Goal: Transaction & Acquisition: Purchase product/service

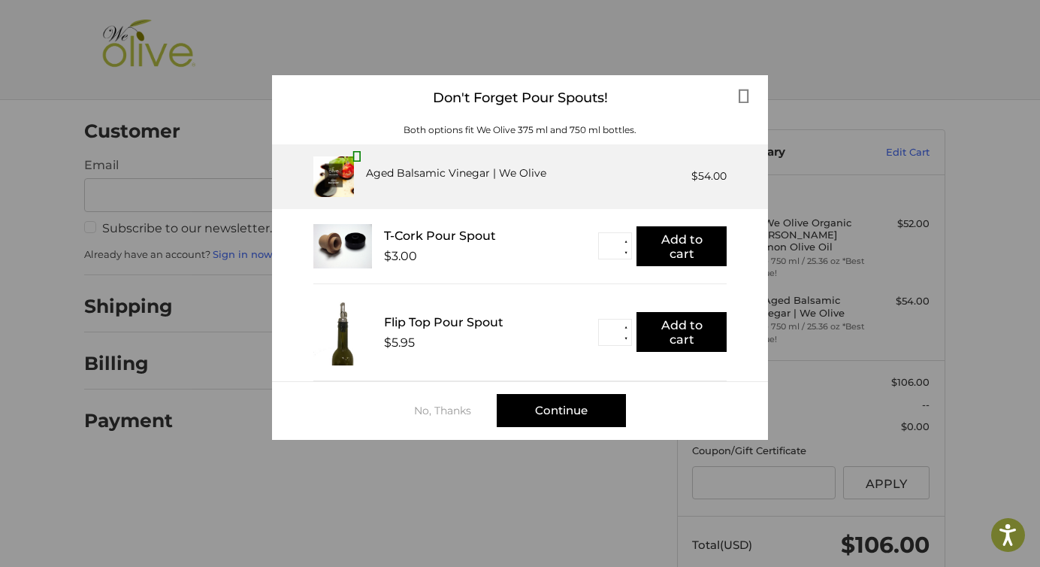
click at [554, 416] on div "Continue" at bounding box center [561, 410] width 129 height 33
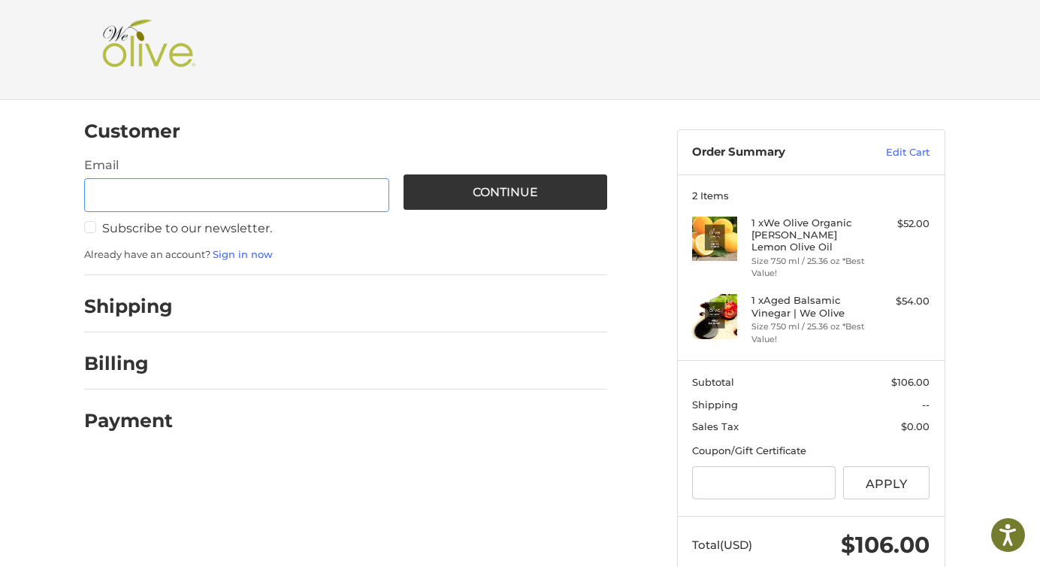
click at [283, 192] on input "Email" at bounding box center [236, 195] width 305 height 34
type input "**********"
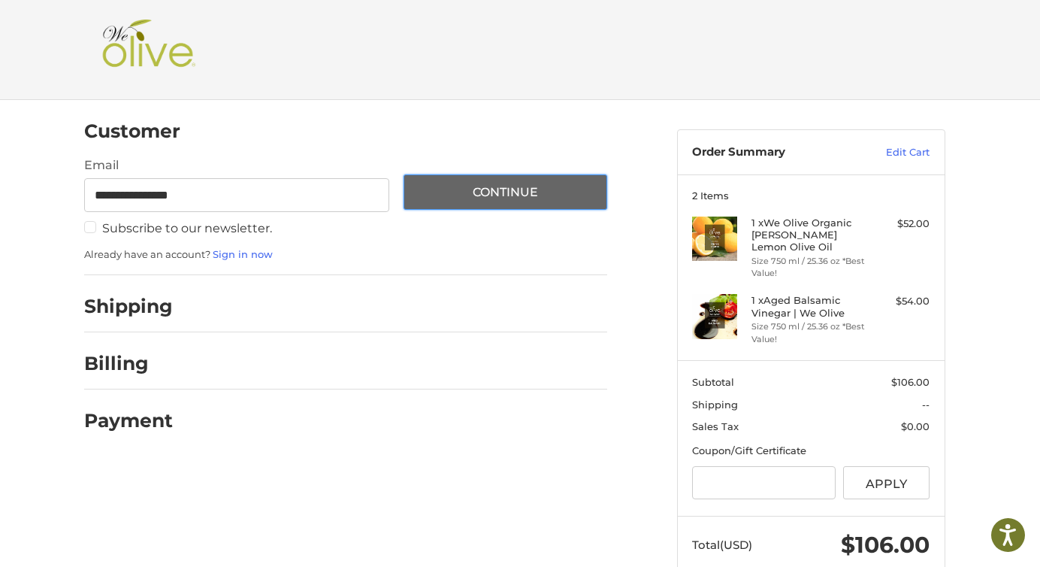
click at [517, 176] on button "Continue" at bounding box center [506, 191] width 204 height 35
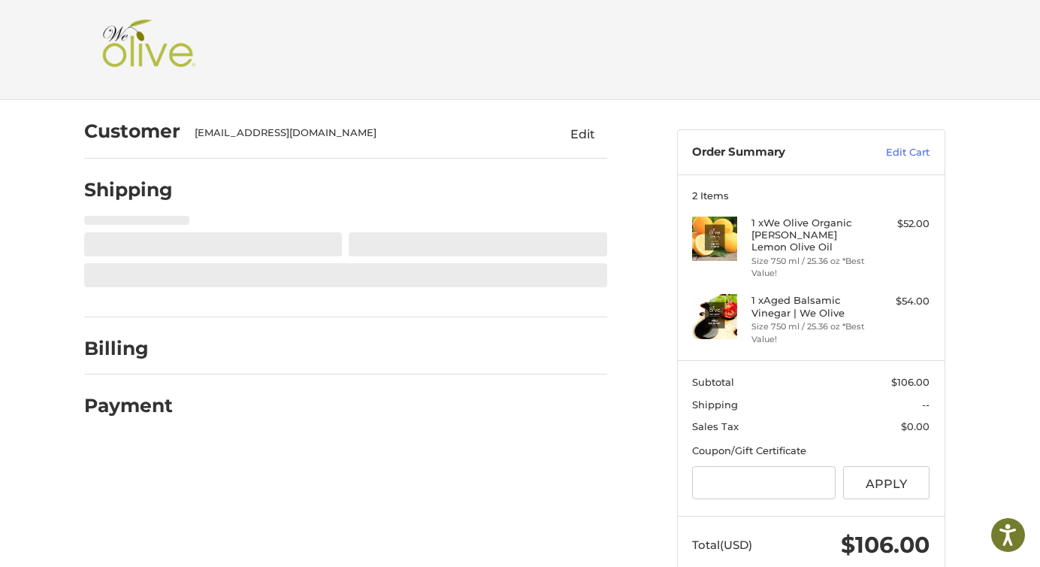
select select "**"
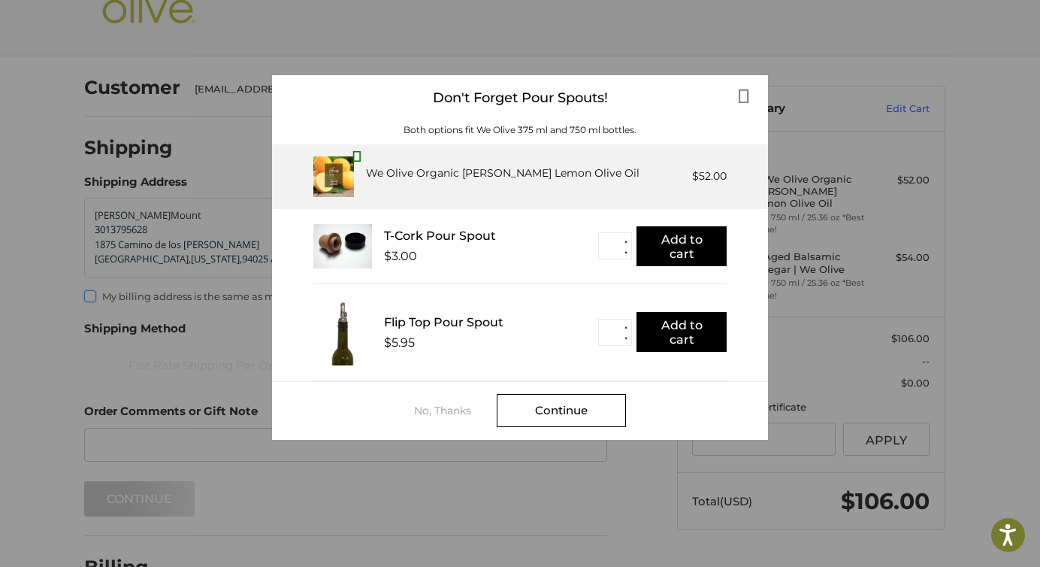
scroll to position [47, 0]
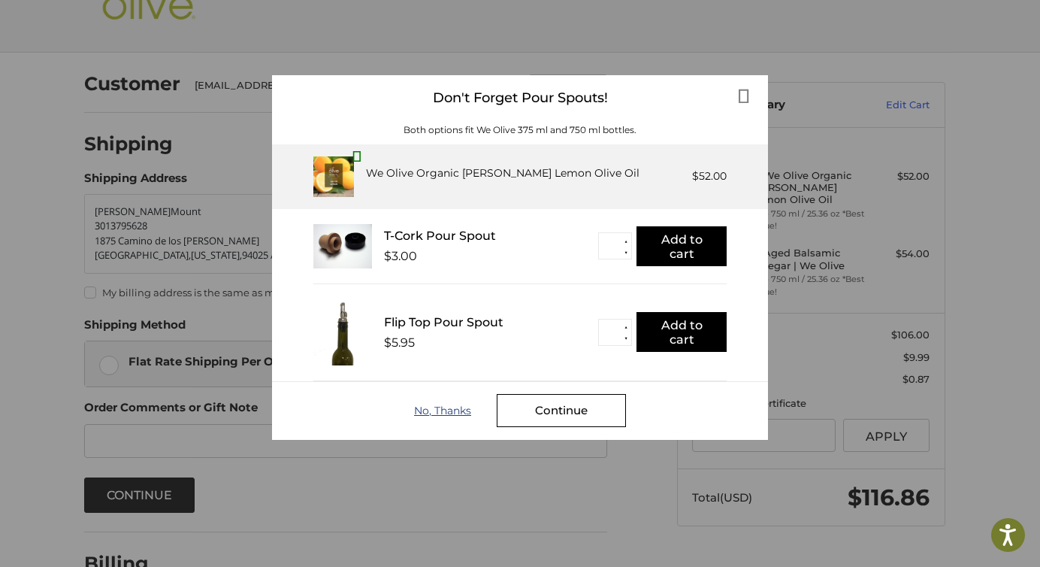
click at [459, 407] on div "No, Thanks" at bounding box center [455, 410] width 83 height 12
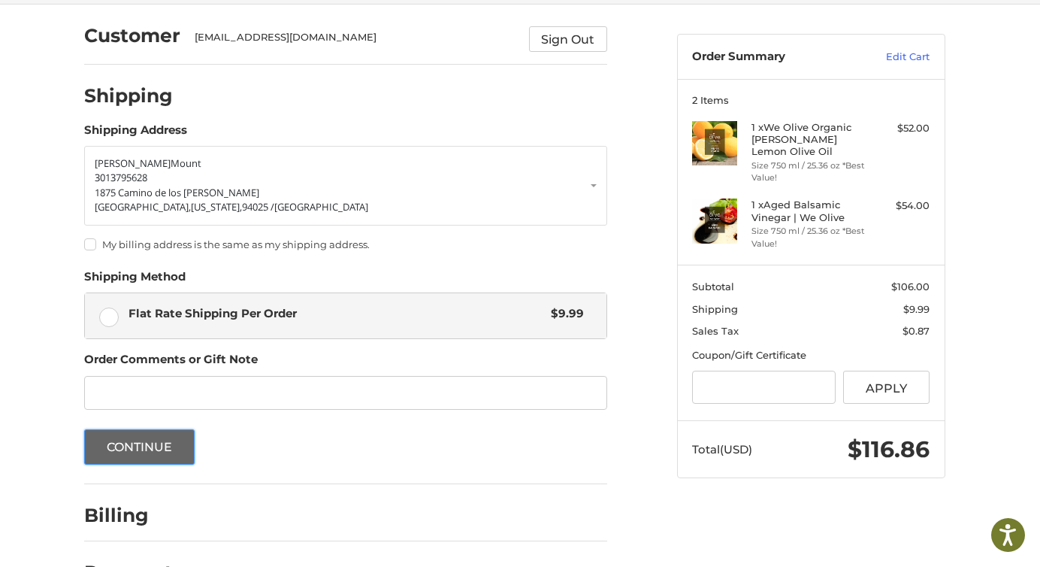
click at [169, 454] on button "Continue" at bounding box center [139, 446] width 111 height 35
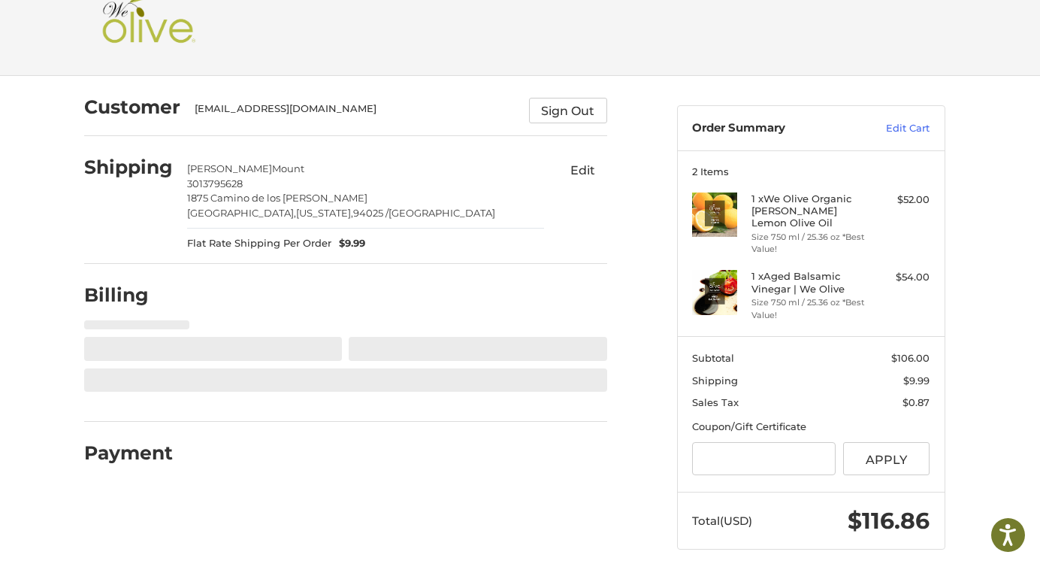
select select "**"
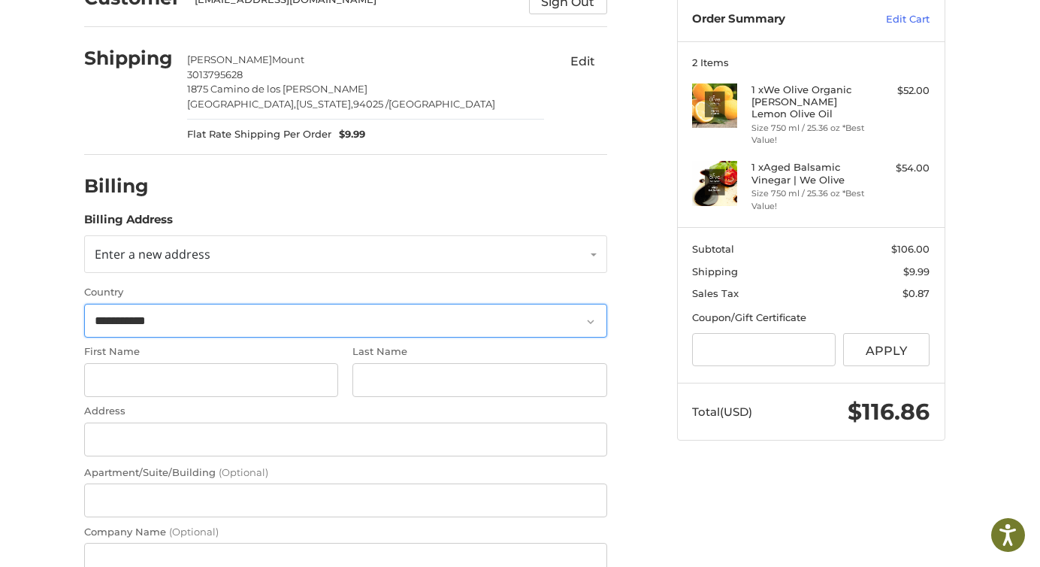
scroll to position [174, 0]
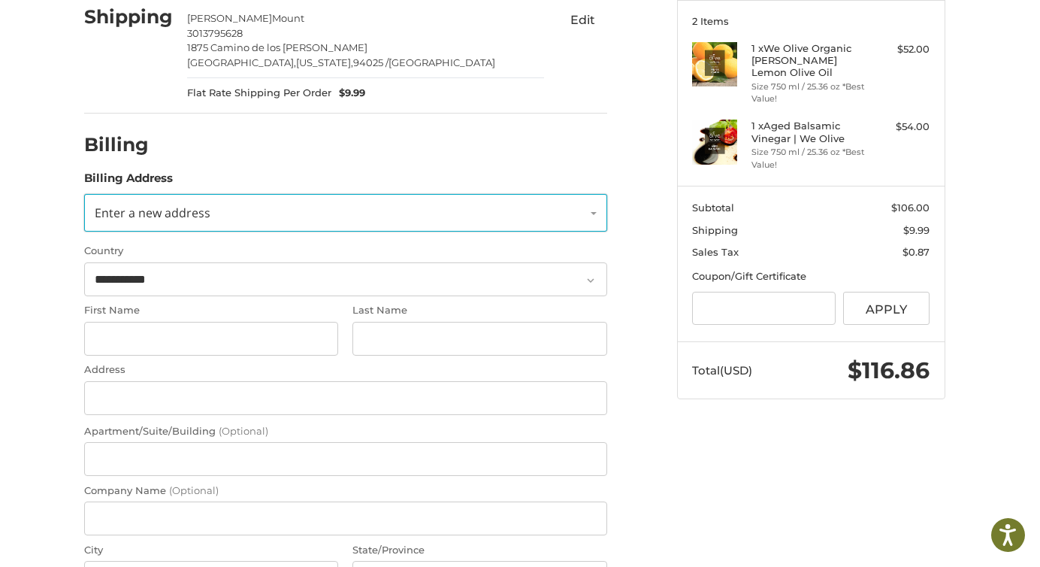
click at [231, 216] on link "Enter a new address" at bounding box center [345, 213] width 523 height 38
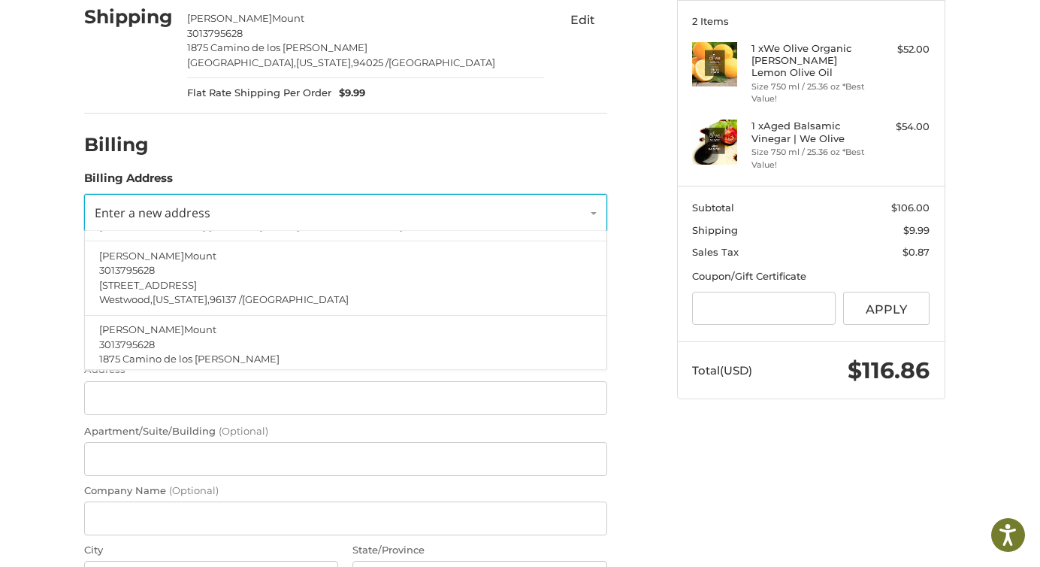
scroll to position [337, 0]
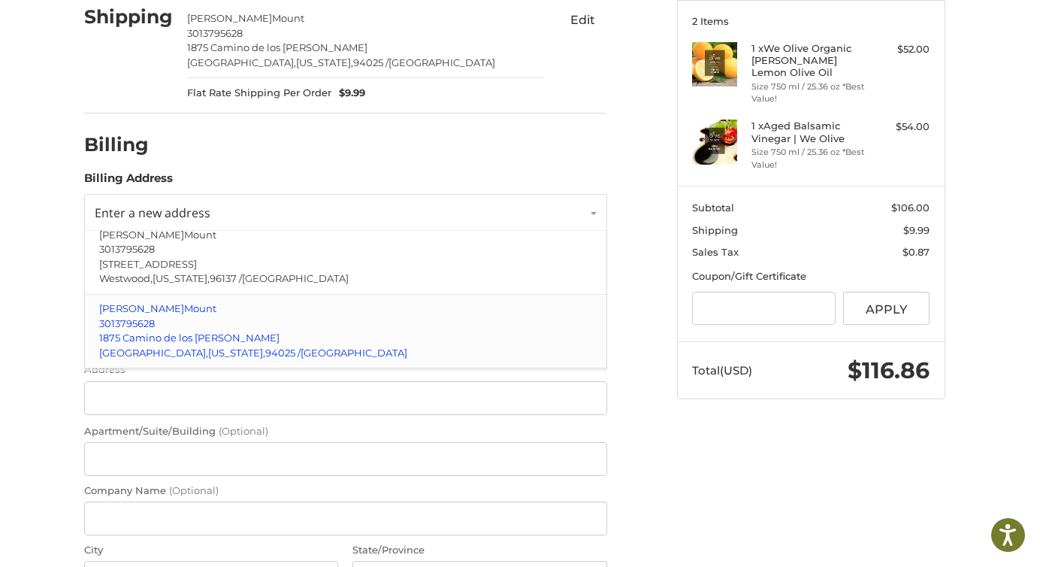
click at [208, 338] on span "1875 Camino de los [PERSON_NAME]" at bounding box center [189, 338] width 180 height 12
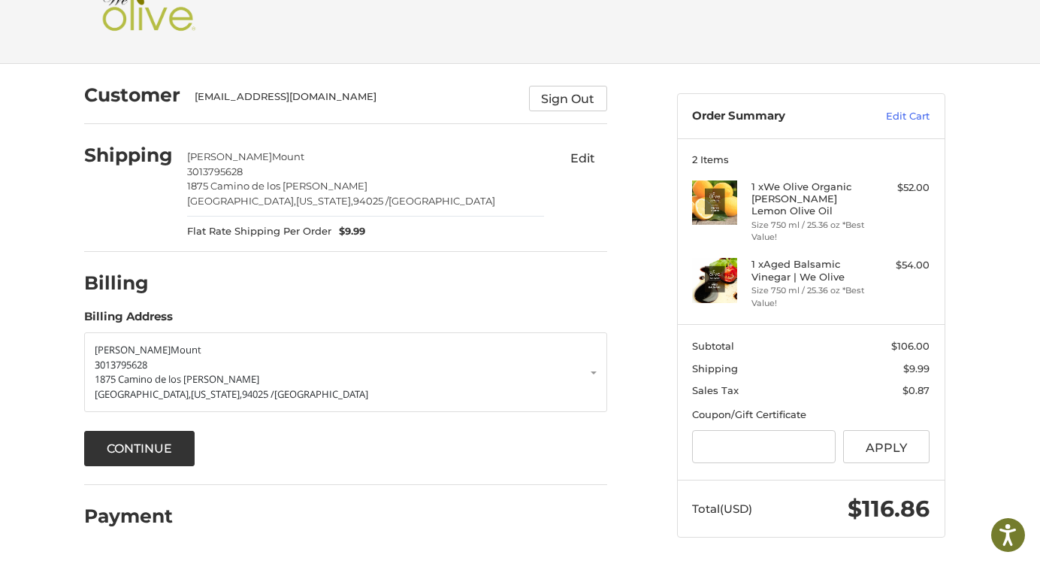
scroll to position [26, 0]
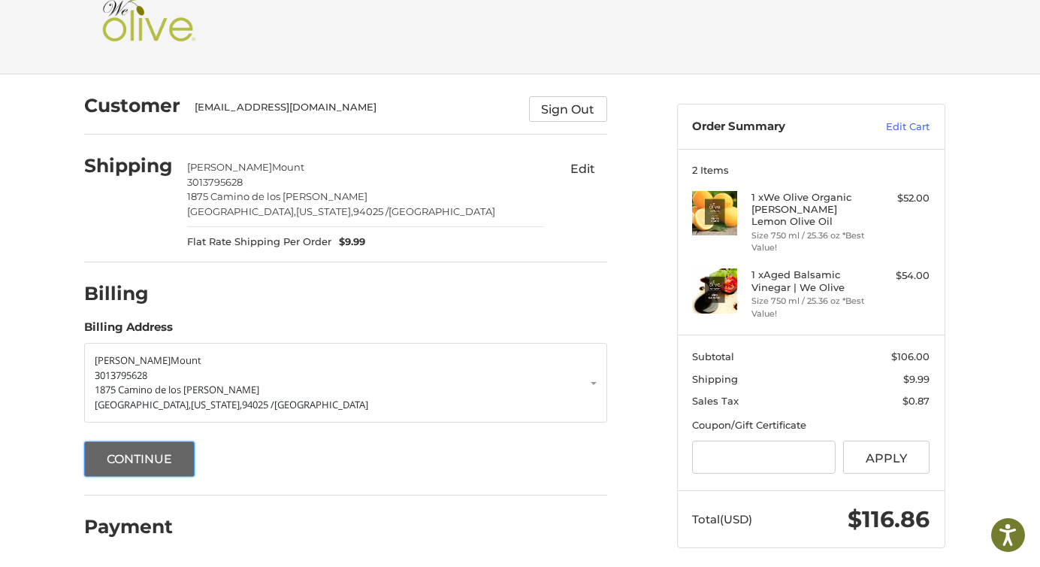
click at [135, 458] on button "Continue" at bounding box center [139, 458] width 111 height 35
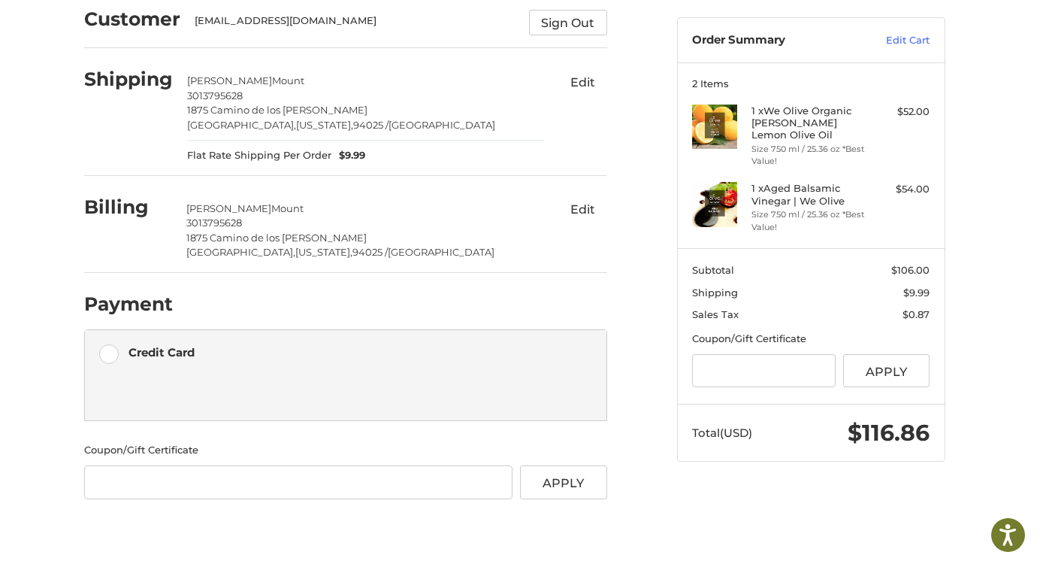
scroll to position [67, 0]
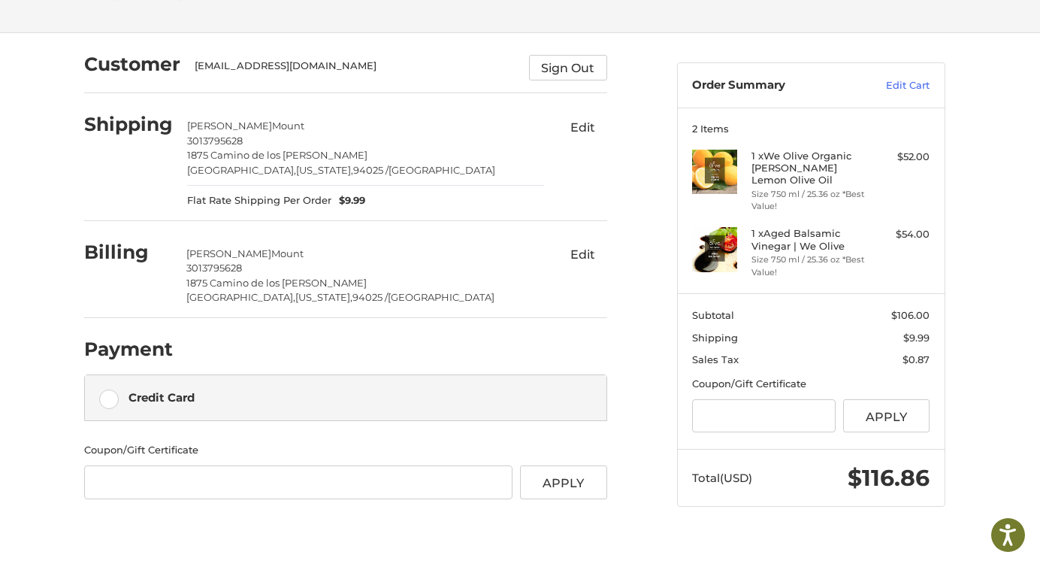
click at [233, 386] on div "Credit Card" at bounding box center [356, 397] width 455 height 25
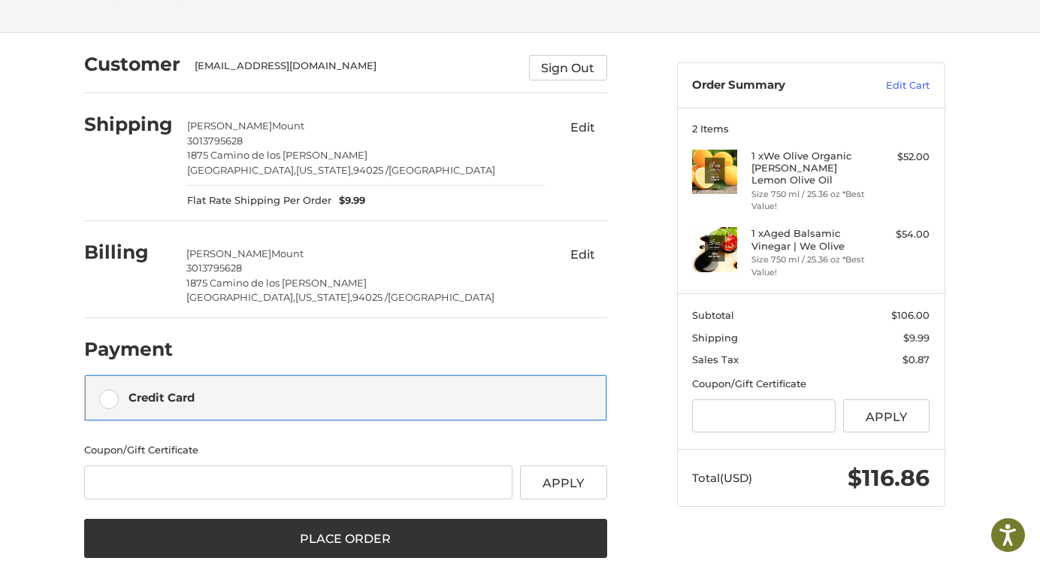
scroll to position [211, 0]
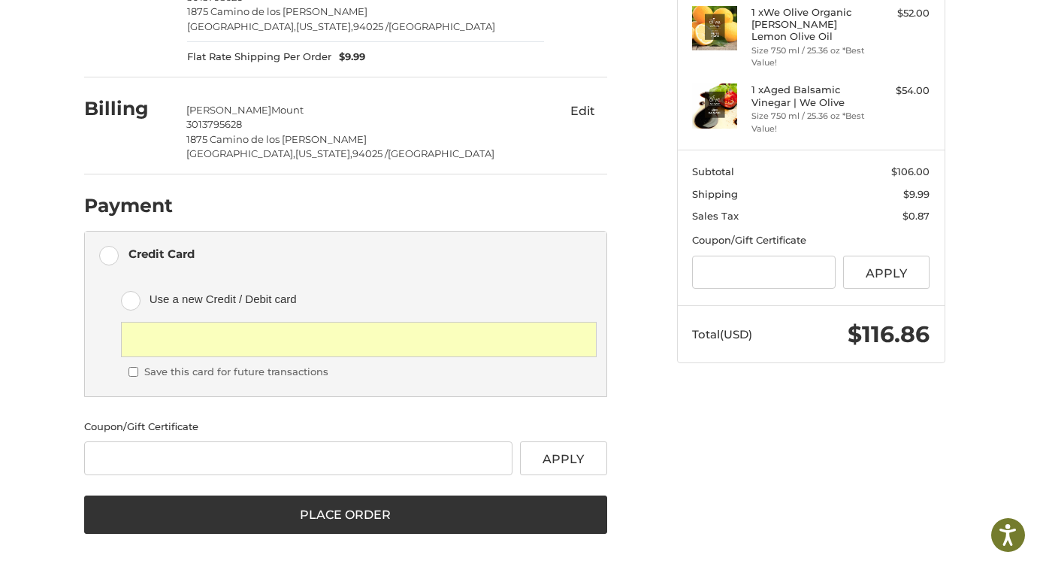
click at [353, 407] on form "Payment Methods Credit Card Credit Card Save this card for future transactions …" at bounding box center [345, 382] width 523 height 303
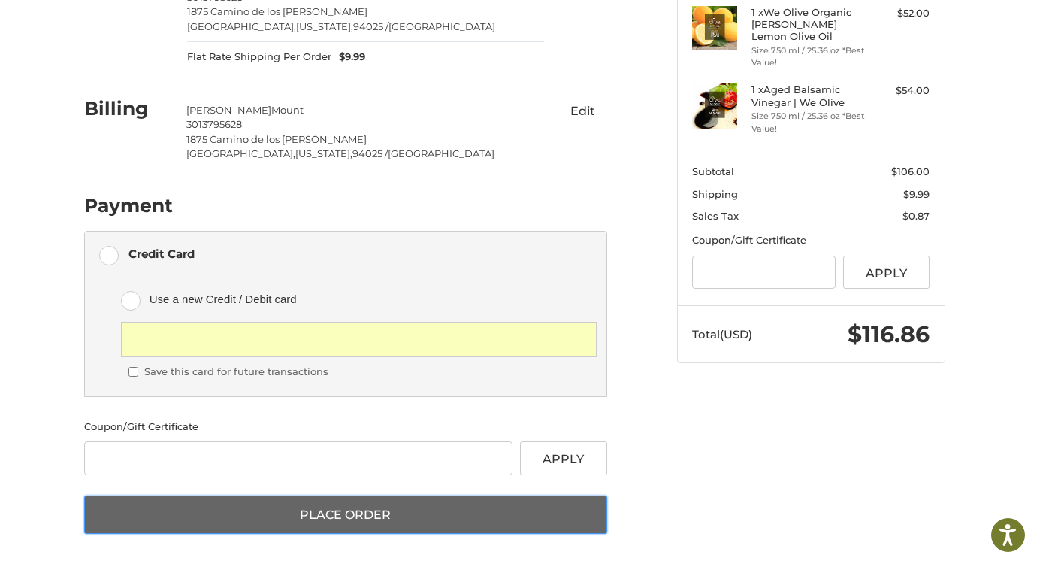
click at [335, 519] on button "Place Order" at bounding box center [345, 514] width 523 height 39
